Goal: Transaction & Acquisition: Purchase product/service

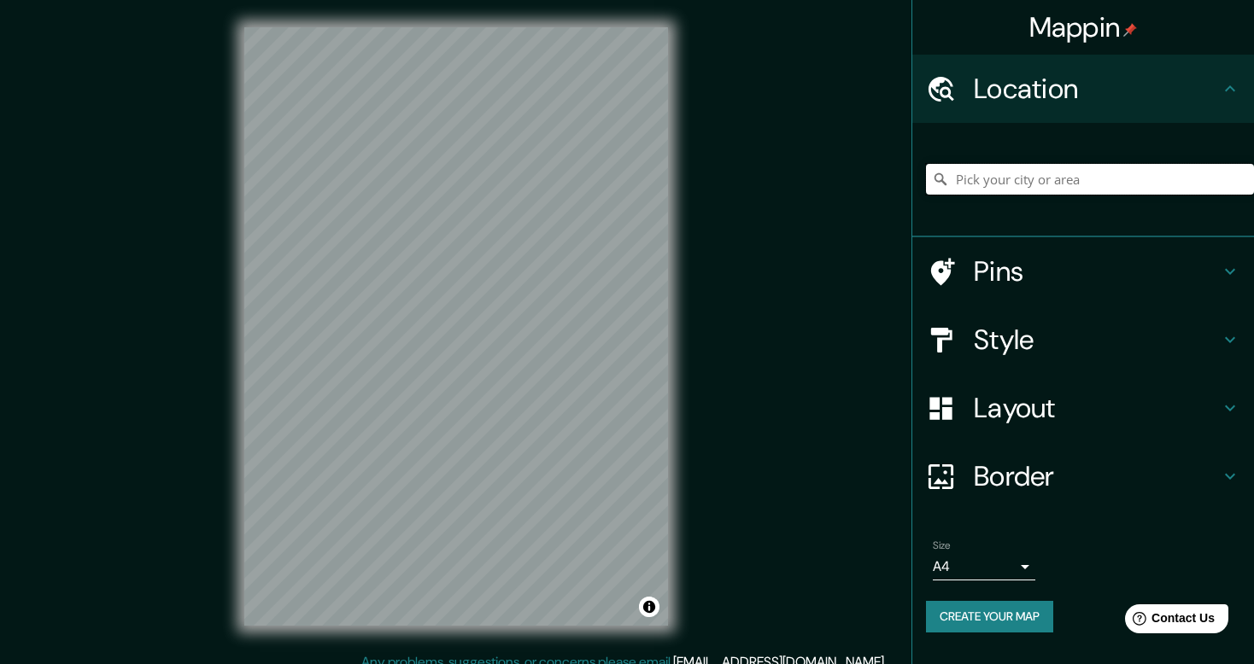
click at [997, 184] on input "Pick your city or area" at bounding box center [1090, 179] width 328 height 31
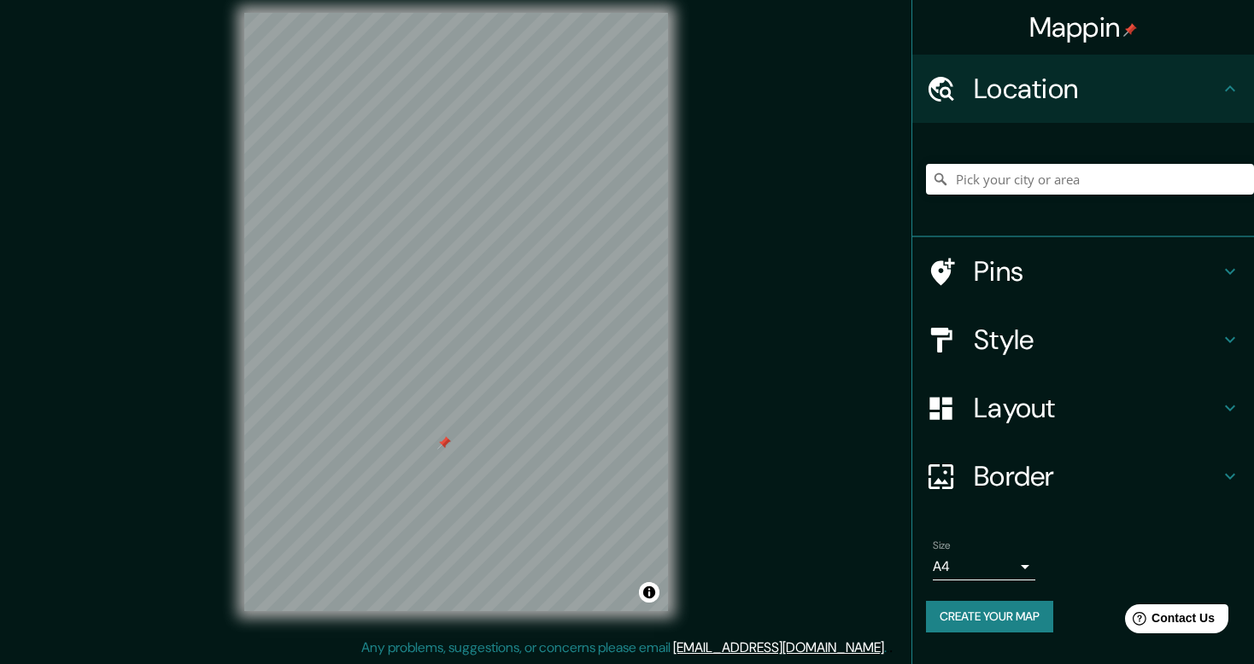
scroll to position [15, 0]
click at [1150, 73] on h4 "Location" at bounding box center [1097, 89] width 246 height 34
click at [1215, 92] on h4 "Location" at bounding box center [1097, 89] width 246 height 34
click at [1228, 93] on icon at bounding box center [1229, 89] width 20 height 20
click at [1233, 88] on icon at bounding box center [1229, 89] width 20 height 20
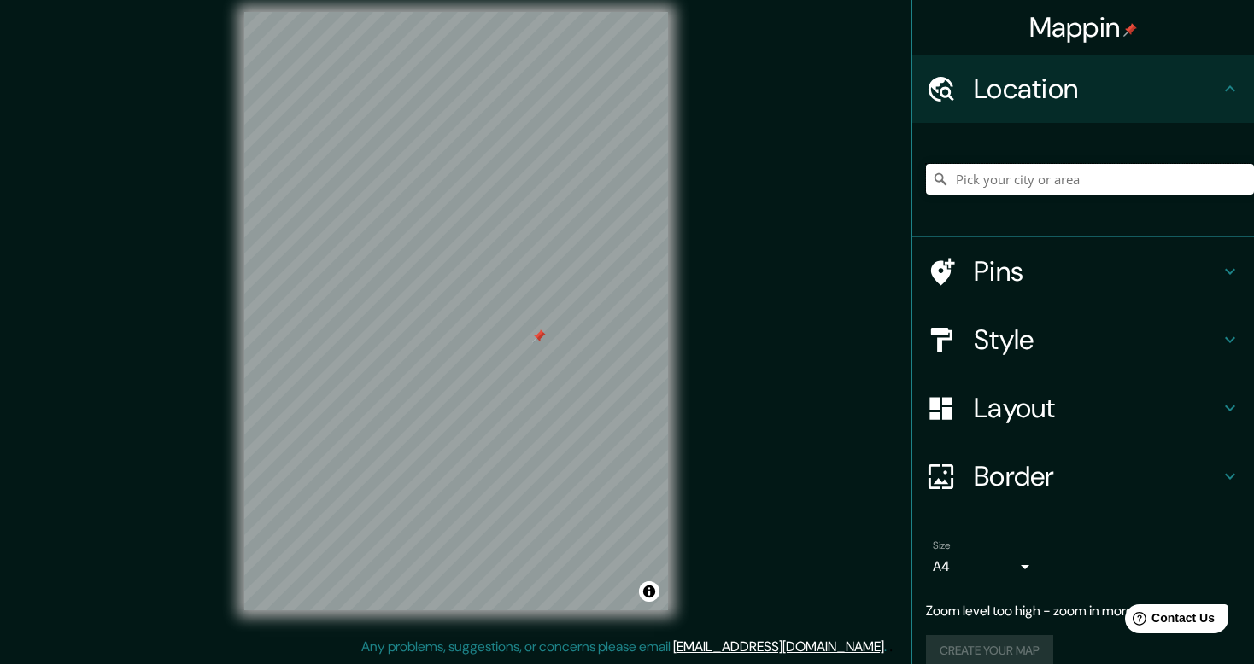
click at [1066, 185] on input "Pick your city or area" at bounding box center [1090, 179] width 328 height 31
drag, startPoint x: 1213, startPoint y: 182, endPoint x: 883, endPoint y: 184, distance: 329.6
click at [883, 184] on div "Mappin Location [GEOGRAPHIC_DATA], [GEOGRAPHIC_DATA], [GEOGRAPHIC_DATA] Pins St…" at bounding box center [627, 325] width 1254 height 680
click at [1030, 178] on input "Makasar, [GEOGRAPHIC_DATA], [GEOGRAPHIC_DATA]" at bounding box center [1090, 179] width 328 height 31
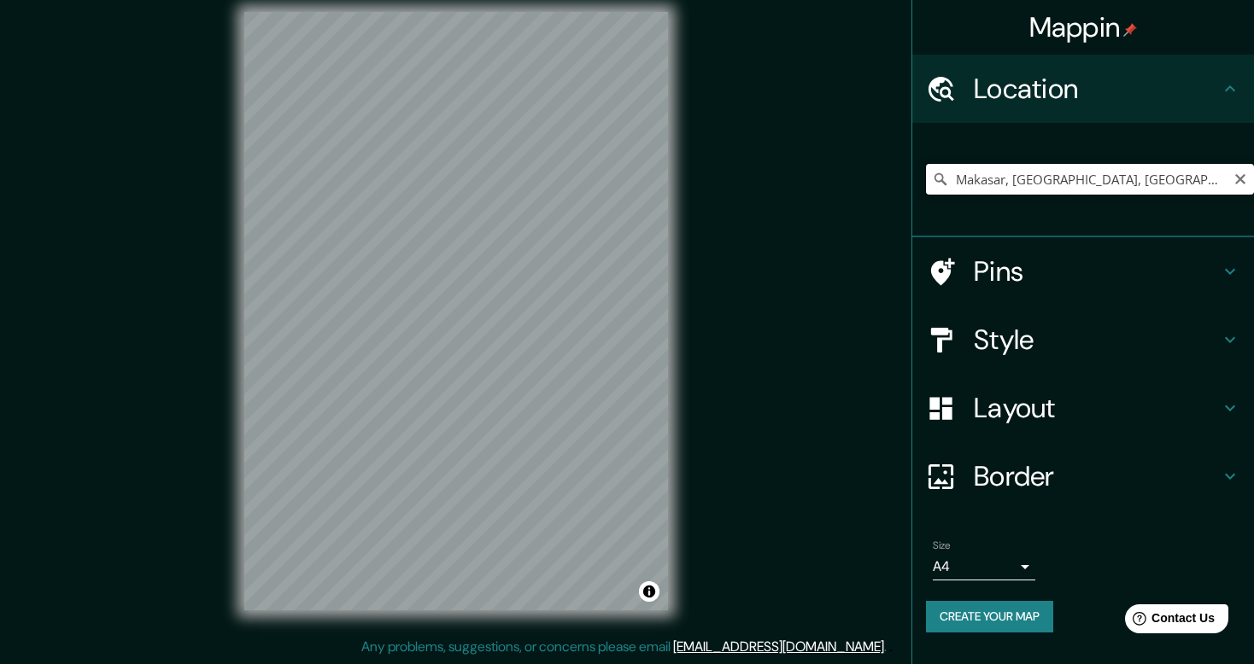
click at [1124, 186] on input "Makasar, [GEOGRAPHIC_DATA], [GEOGRAPHIC_DATA], [GEOGRAPHIC_DATA]" at bounding box center [1090, 179] width 328 height 31
drag, startPoint x: 1161, startPoint y: 184, endPoint x: 1013, endPoint y: 179, distance: 148.7
click at [1013, 179] on input "Makasar, [GEOGRAPHIC_DATA], [GEOGRAPHIC_DATA], [GEOGRAPHIC_DATA]" at bounding box center [1090, 179] width 328 height 31
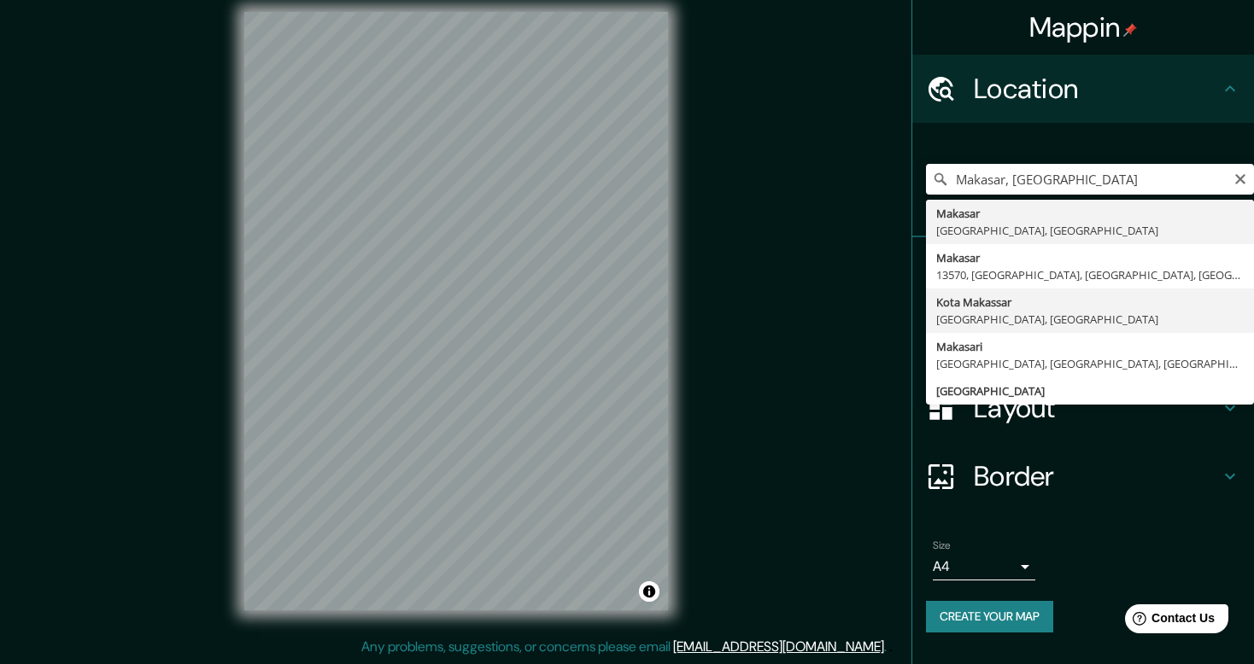
type input "[GEOGRAPHIC_DATA], [GEOGRAPHIC_DATA], [GEOGRAPHIC_DATA]"
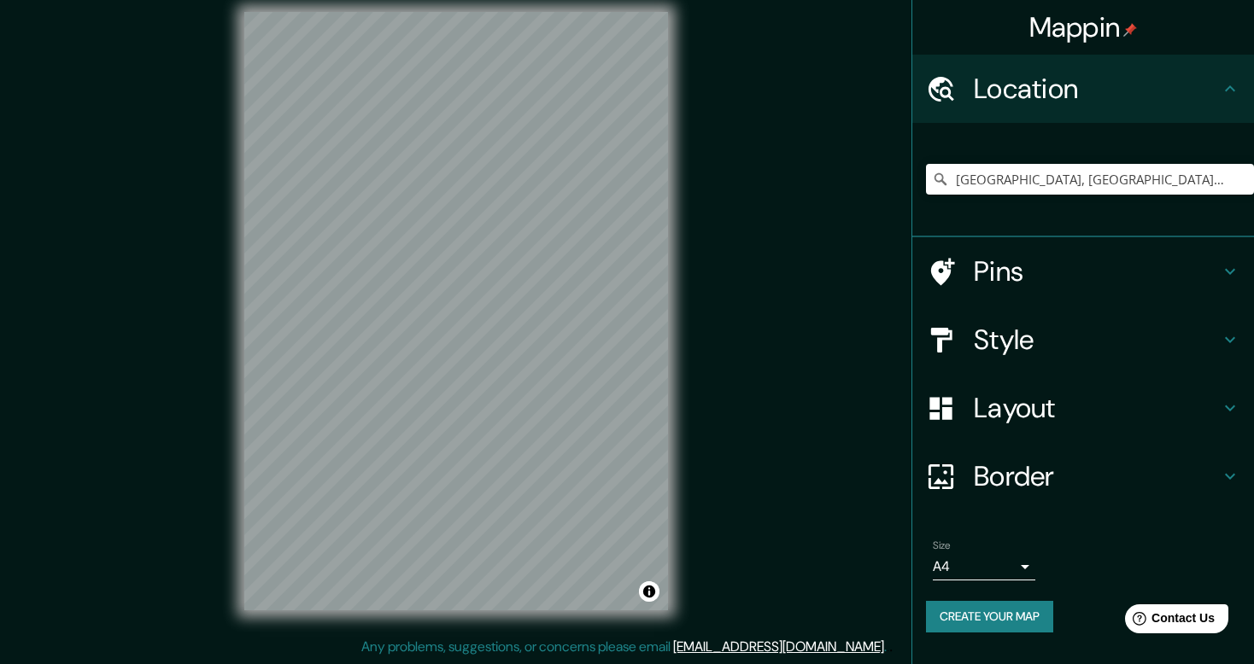
click at [732, 305] on div "Mappin Location [GEOGRAPHIC_DATA], [GEOGRAPHIC_DATA], [GEOGRAPHIC_DATA] Pins St…" at bounding box center [627, 325] width 1254 height 680
click at [1032, 265] on h4 "Pins" at bounding box center [1097, 271] width 246 height 34
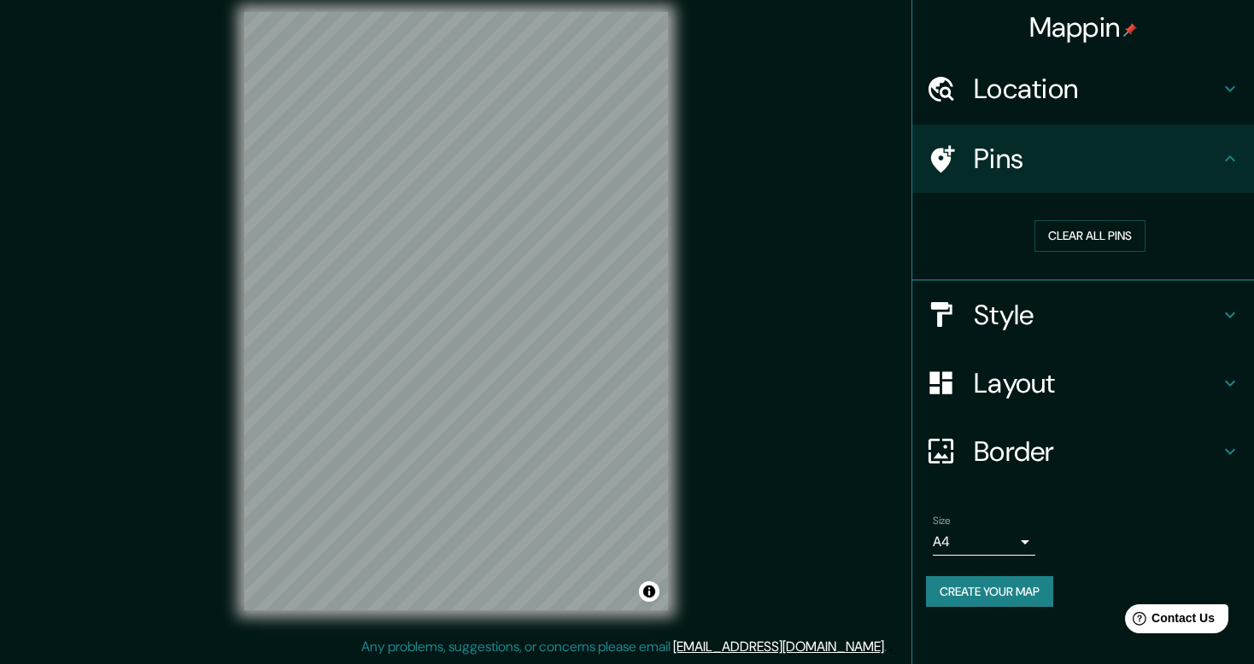
click at [1040, 316] on h4 "Style" at bounding box center [1097, 315] width 246 height 34
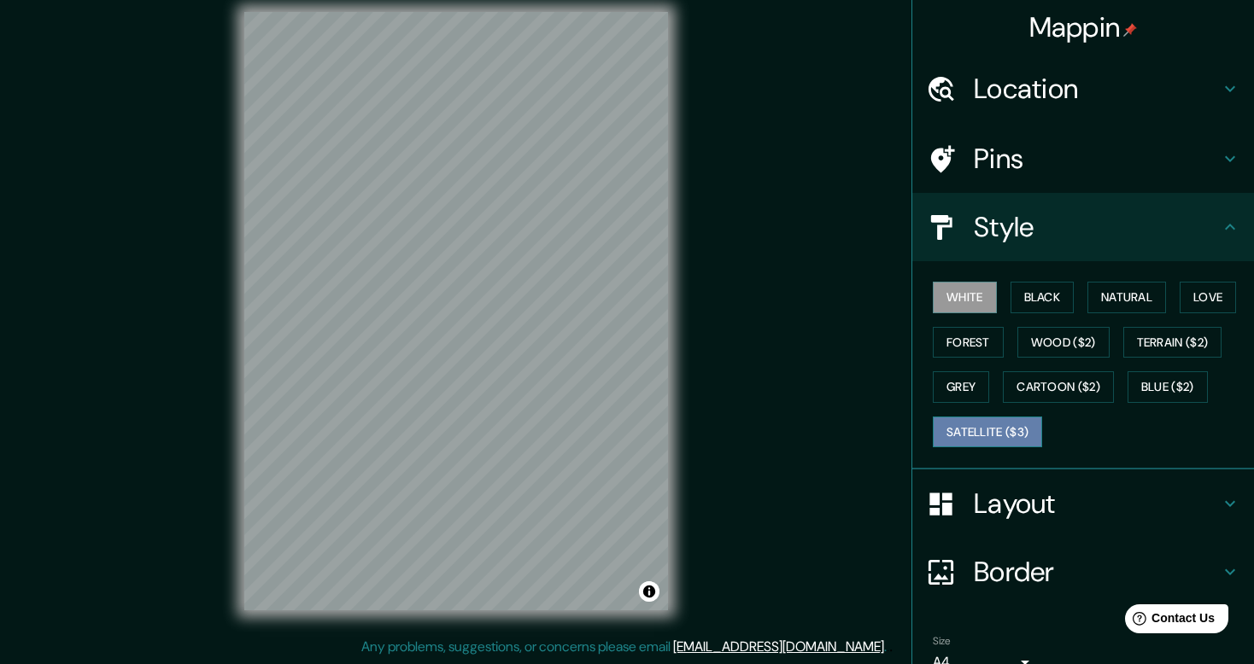
click at [977, 427] on button "Satellite ($3)" at bounding box center [987, 433] width 109 height 32
click at [970, 388] on button "Grey" at bounding box center [961, 387] width 56 height 32
click at [1108, 509] on h4 "Layout" at bounding box center [1097, 504] width 246 height 34
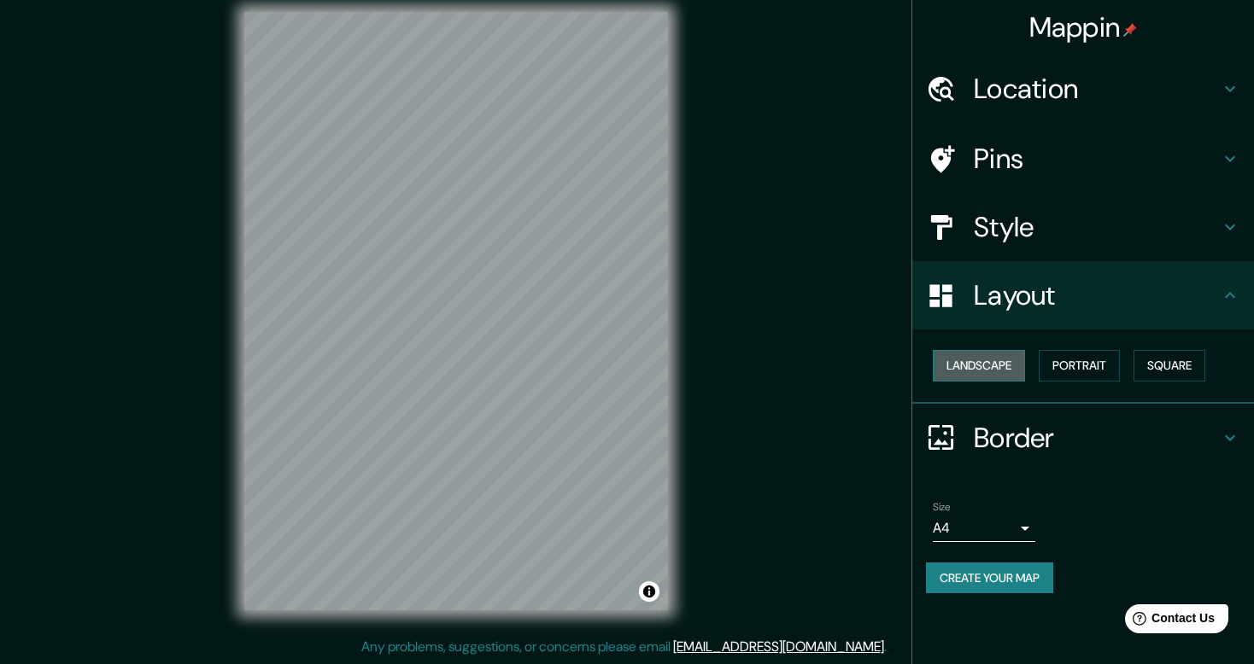
click at [988, 370] on button "Landscape" at bounding box center [979, 366] width 92 height 32
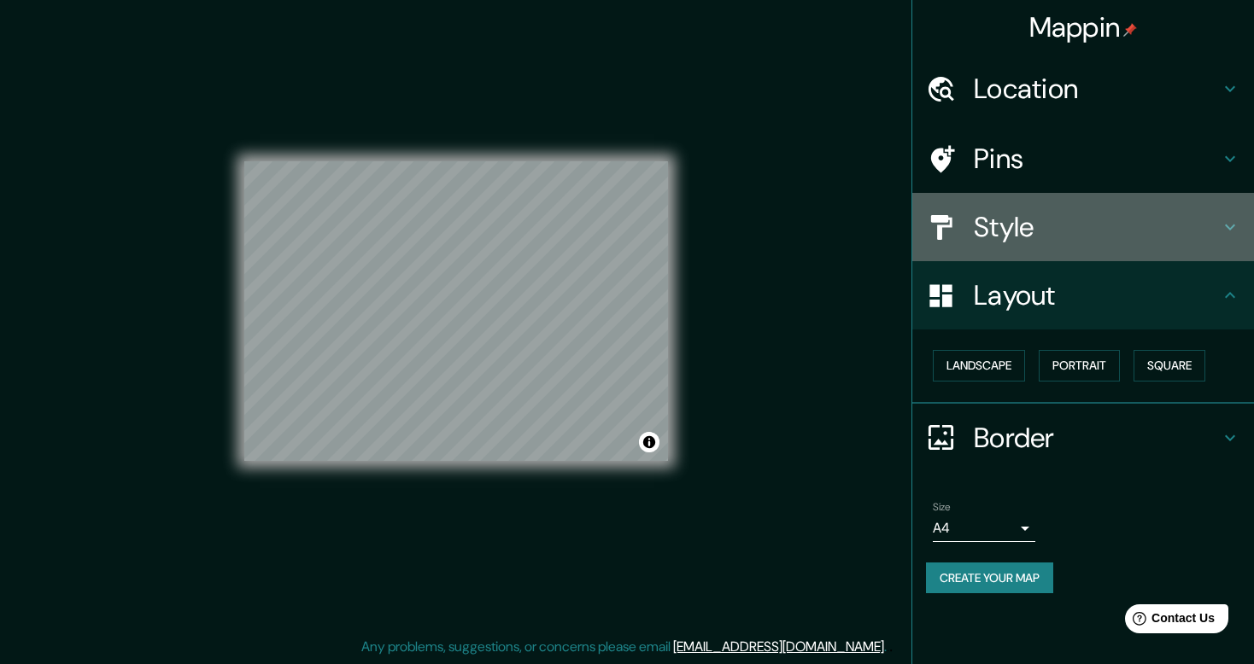
click at [1132, 236] on h4 "Style" at bounding box center [1097, 227] width 246 height 34
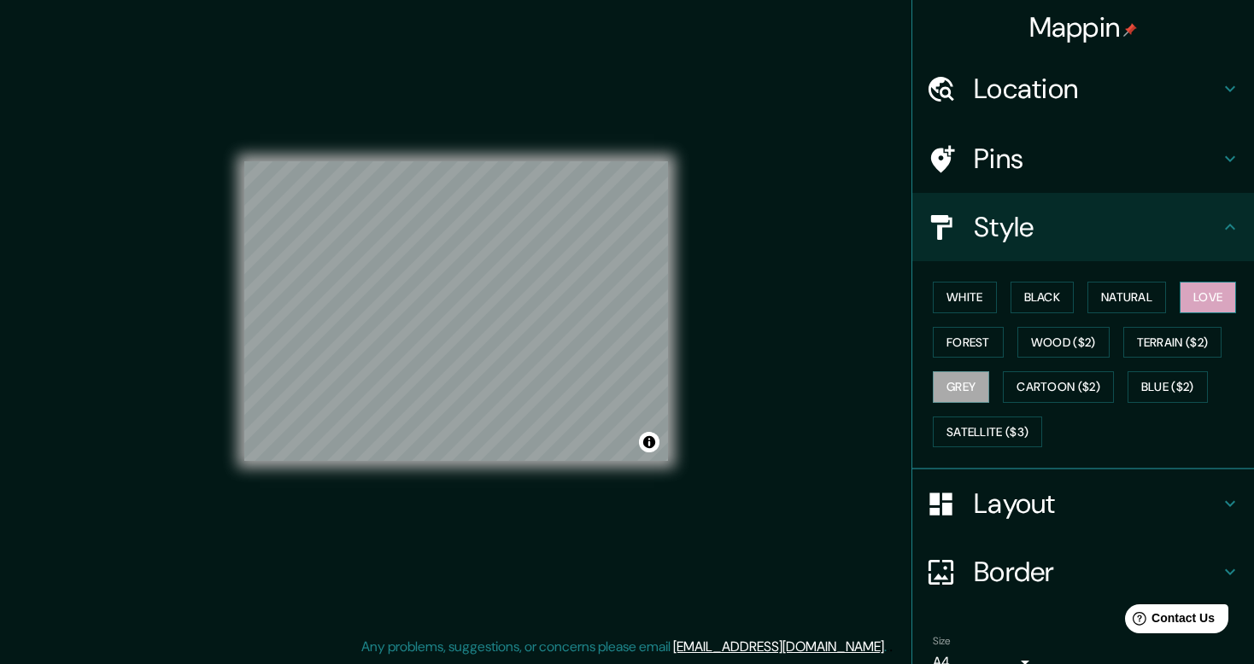
click at [1199, 297] on button "Love" at bounding box center [1207, 298] width 56 height 32
click at [1094, 293] on button "Natural" at bounding box center [1126, 298] width 79 height 32
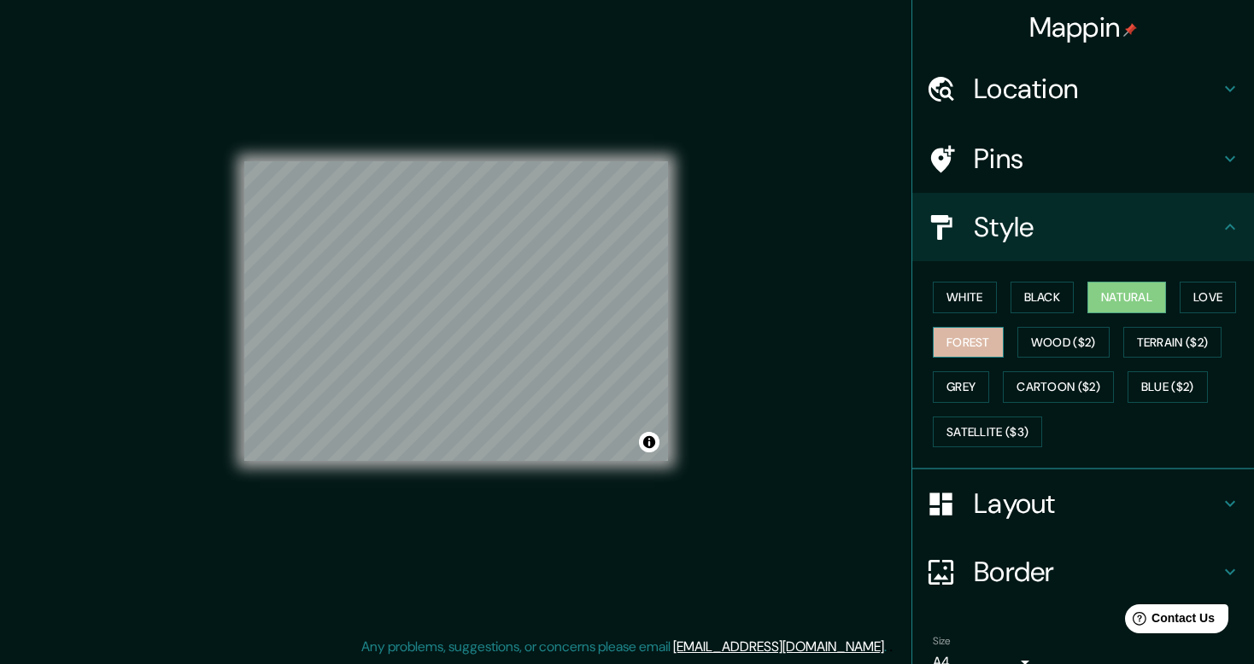
click at [980, 338] on button "Forest" at bounding box center [968, 343] width 71 height 32
click at [969, 377] on button "Grey" at bounding box center [961, 387] width 56 height 32
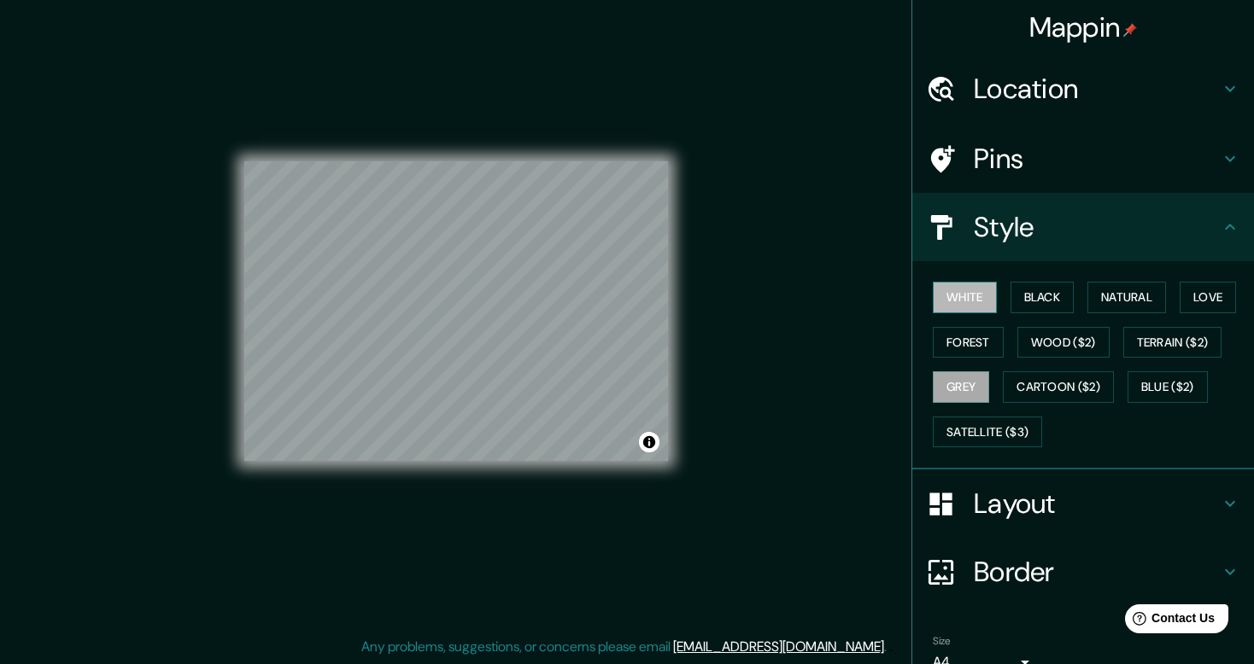
click at [933, 299] on button "White" at bounding box center [965, 298] width 64 height 32
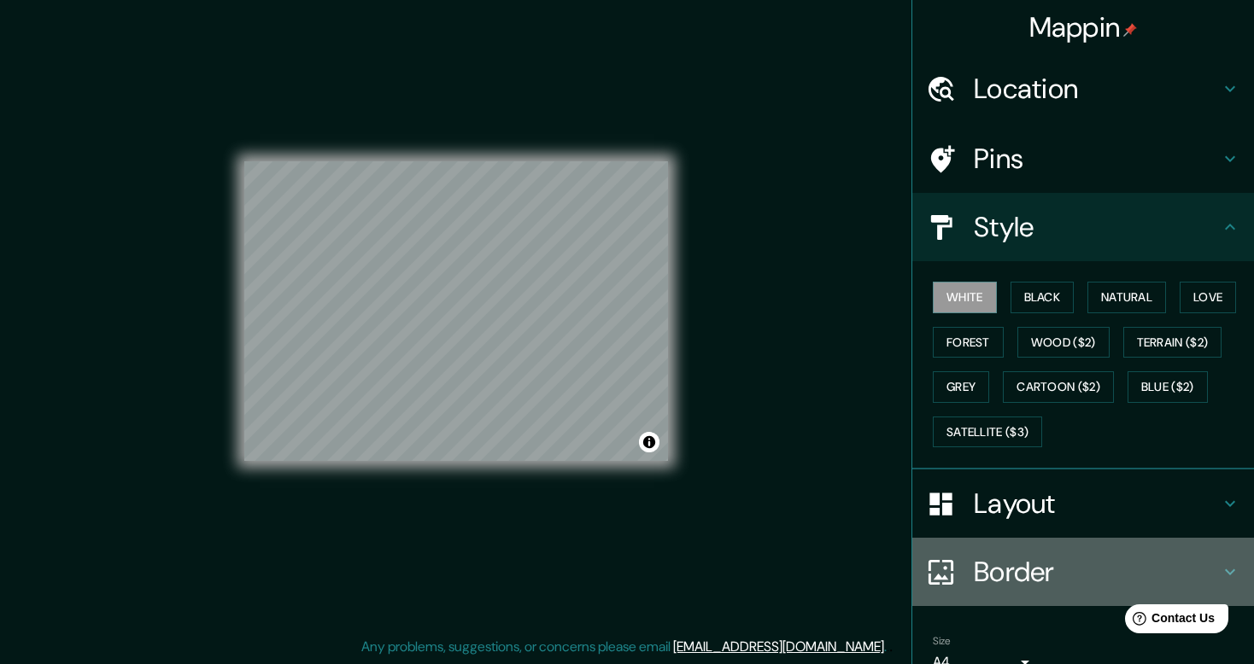
click at [952, 550] on div "Border" at bounding box center [1083, 572] width 342 height 68
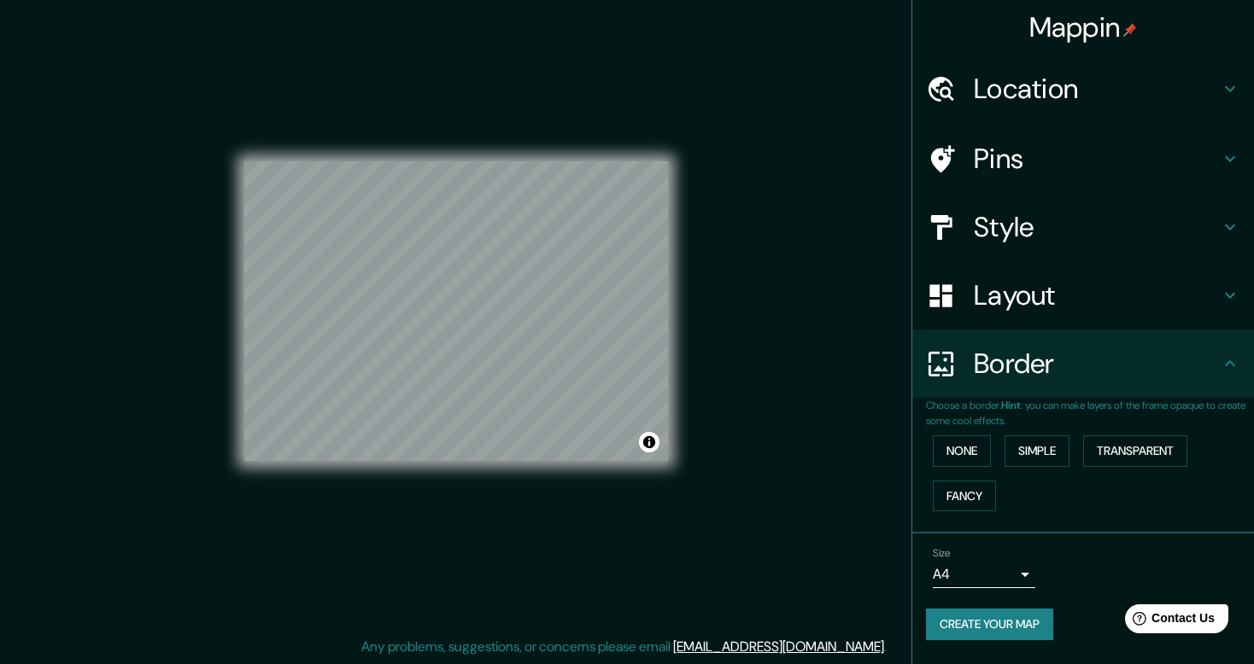
click at [1024, 580] on body "Mappin Location [GEOGRAPHIC_DATA], [GEOGRAPHIC_DATA], [GEOGRAPHIC_DATA] Pins St…" at bounding box center [627, 317] width 1254 height 664
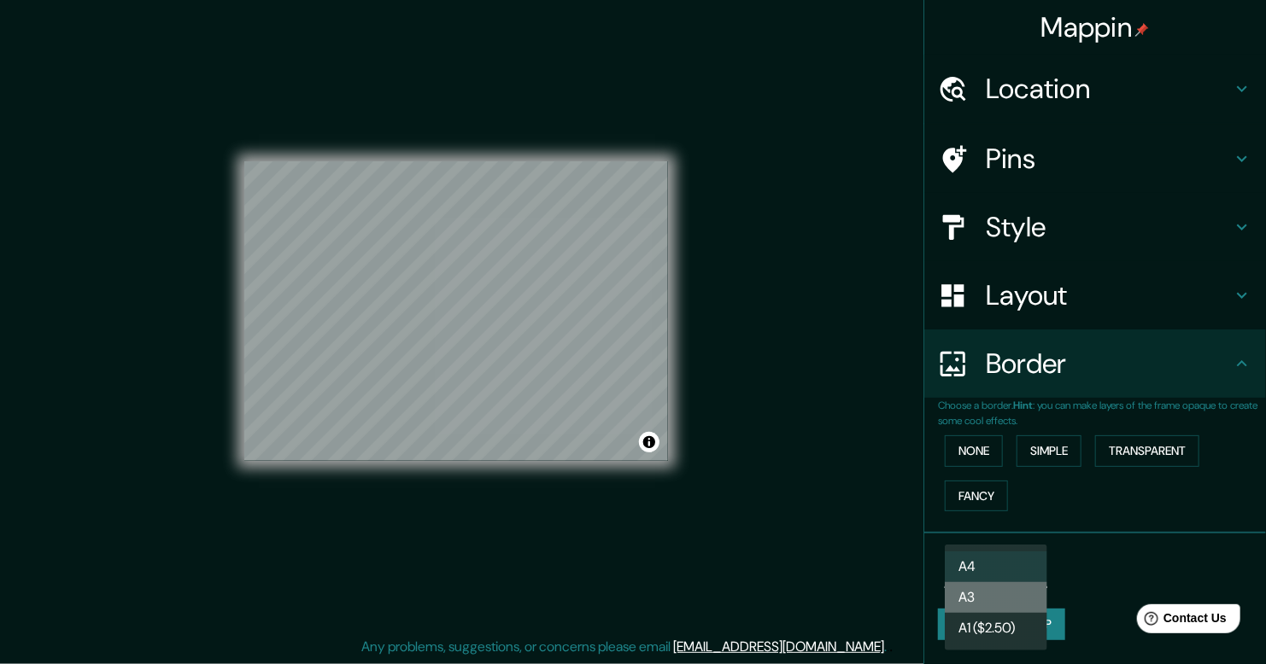
click at [990, 586] on li "A3" at bounding box center [996, 597] width 102 height 31
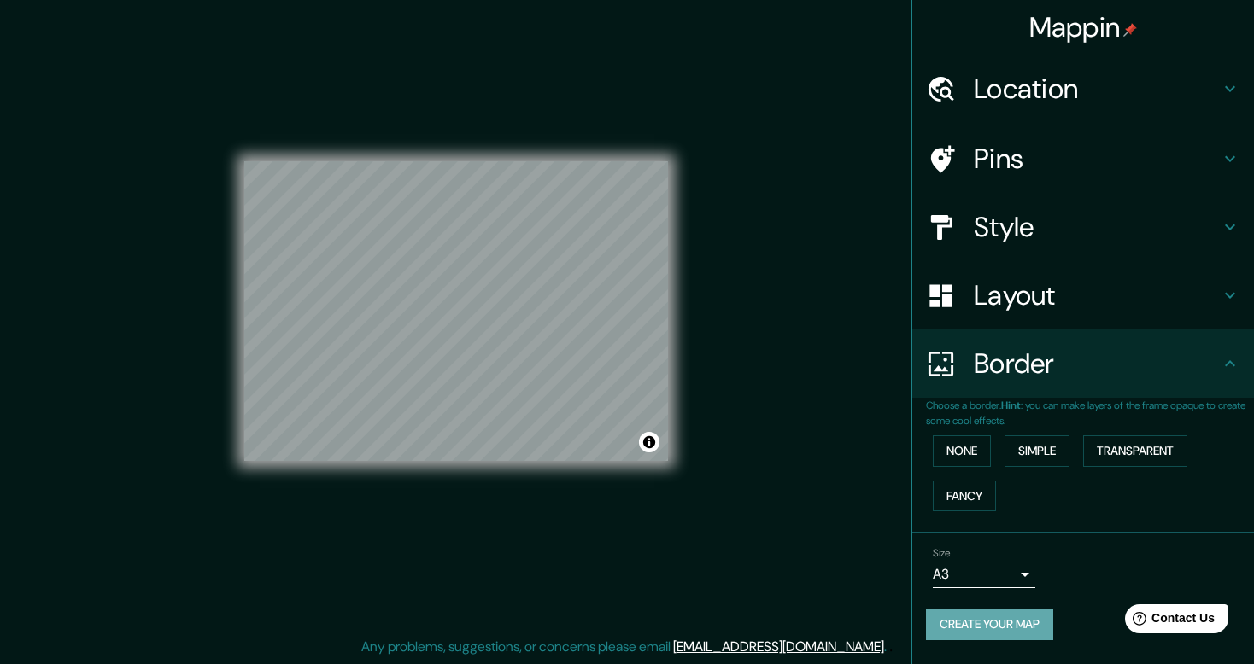
click at [1006, 614] on button "Create your map" at bounding box center [989, 625] width 127 height 32
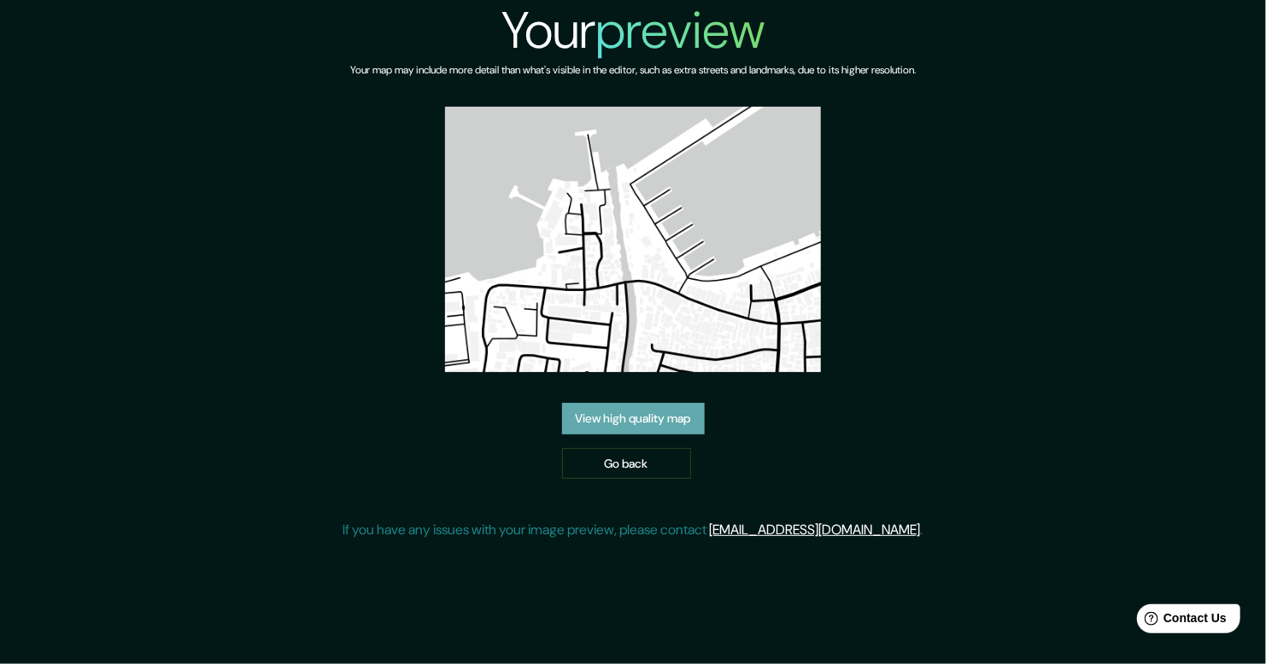
click at [594, 415] on link "View high quality map" at bounding box center [633, 419] width 143 height 32
